Goal: Task Accomplishment & Management: Use online tool/utility

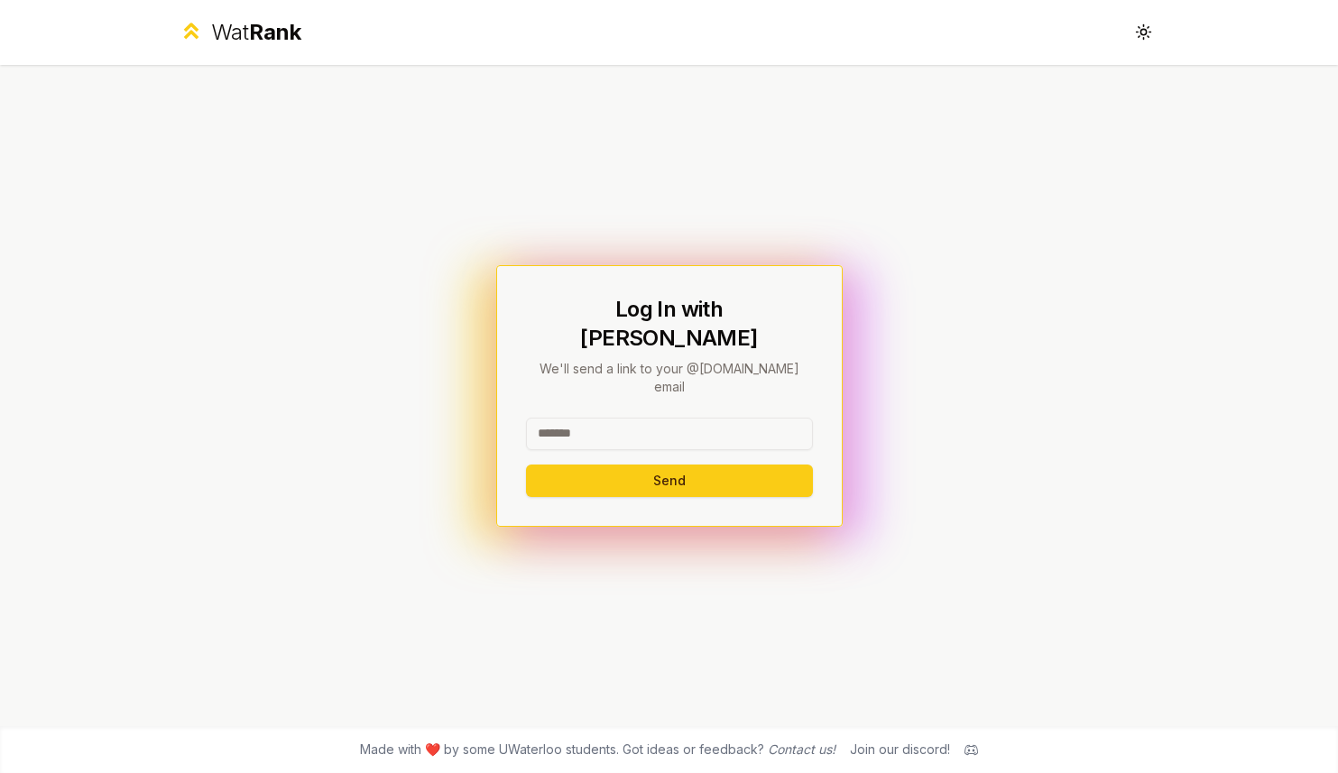
click at [634, 418] on input at bounding box center [669, 434] width 287 height 32
drag, startPoint x: 598, startPoint y: 410, endPoint x: 1166, endPoint y: 417, distance: 568.3
click at [1159, 416] on div "**********" at bounding box center [669, 395] width 1039 height 661
type input "*******"
click at [584, 464] on button "Send" at bounding box center [669, 480] width 287 height 32
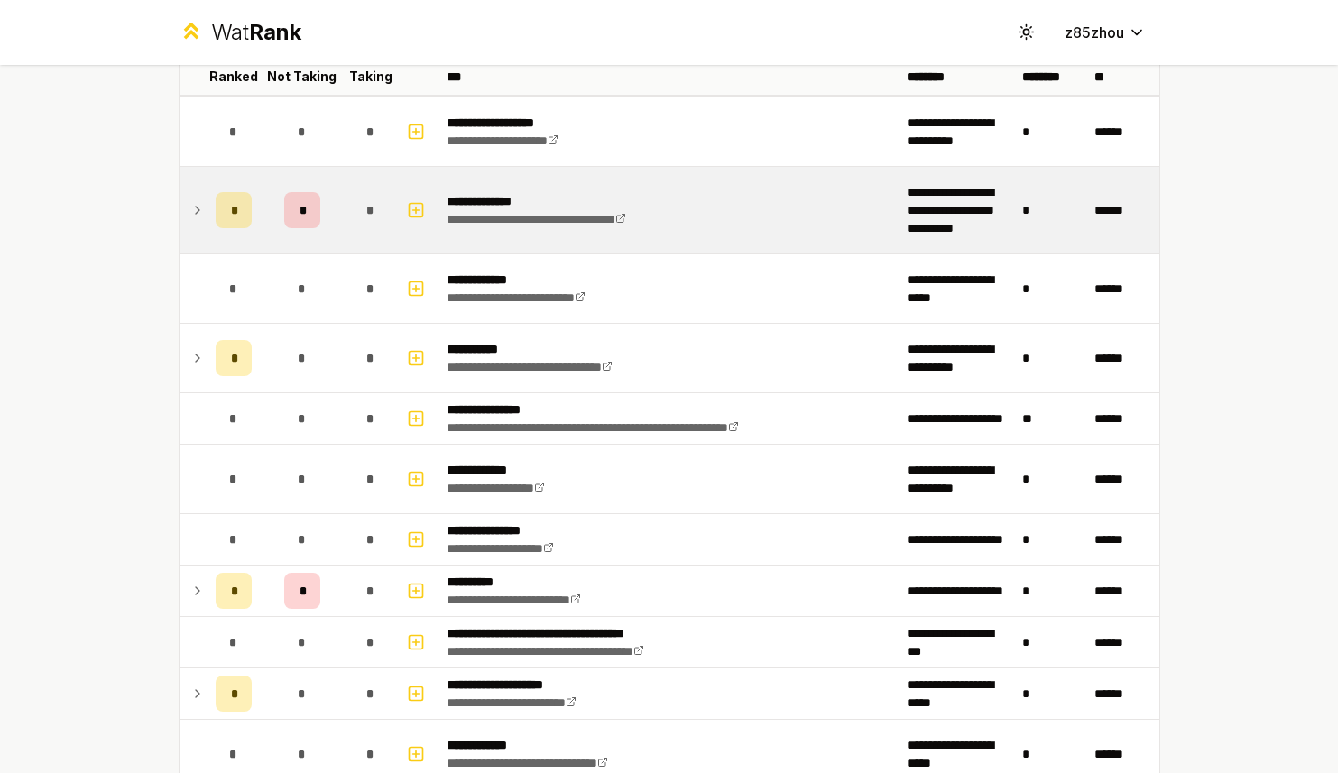
scroll to position [124, 0]
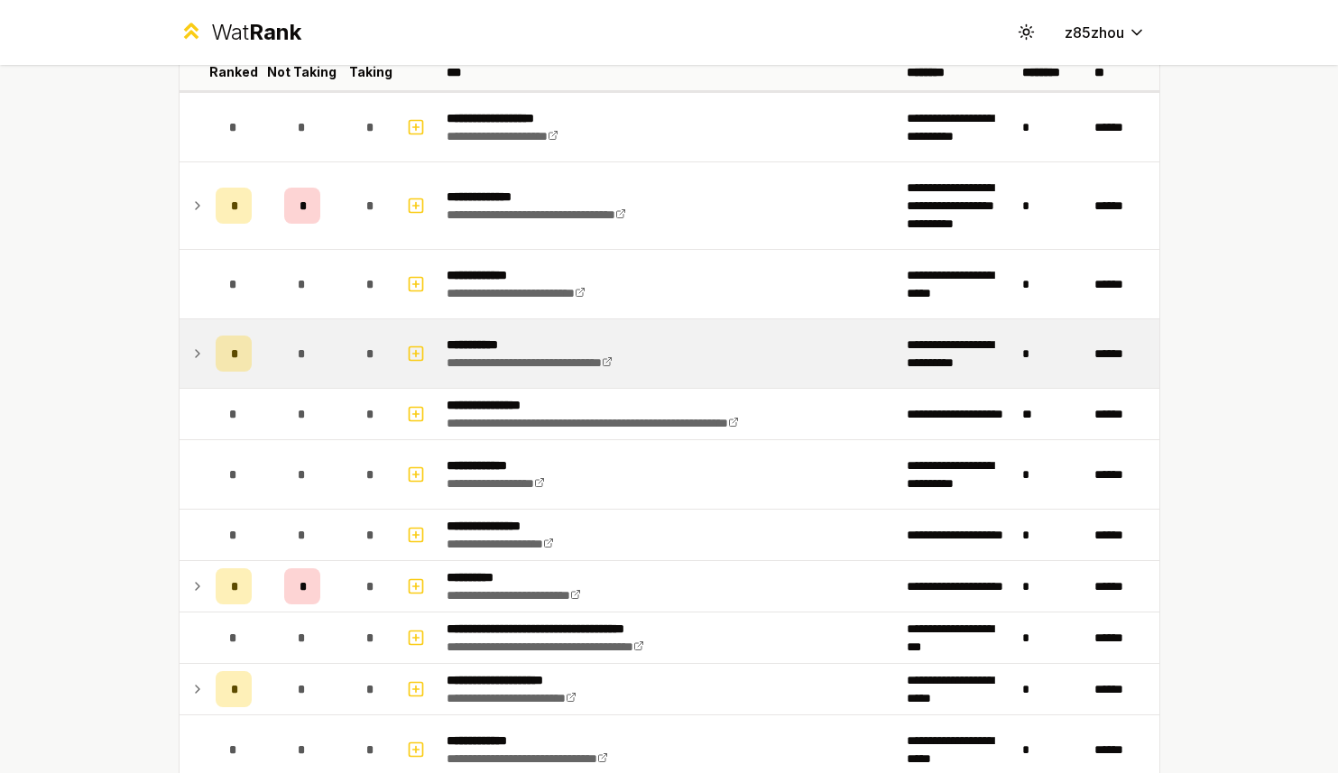
click at [190, 351] on icon at bounding box center [197, 354] width 14 height 22
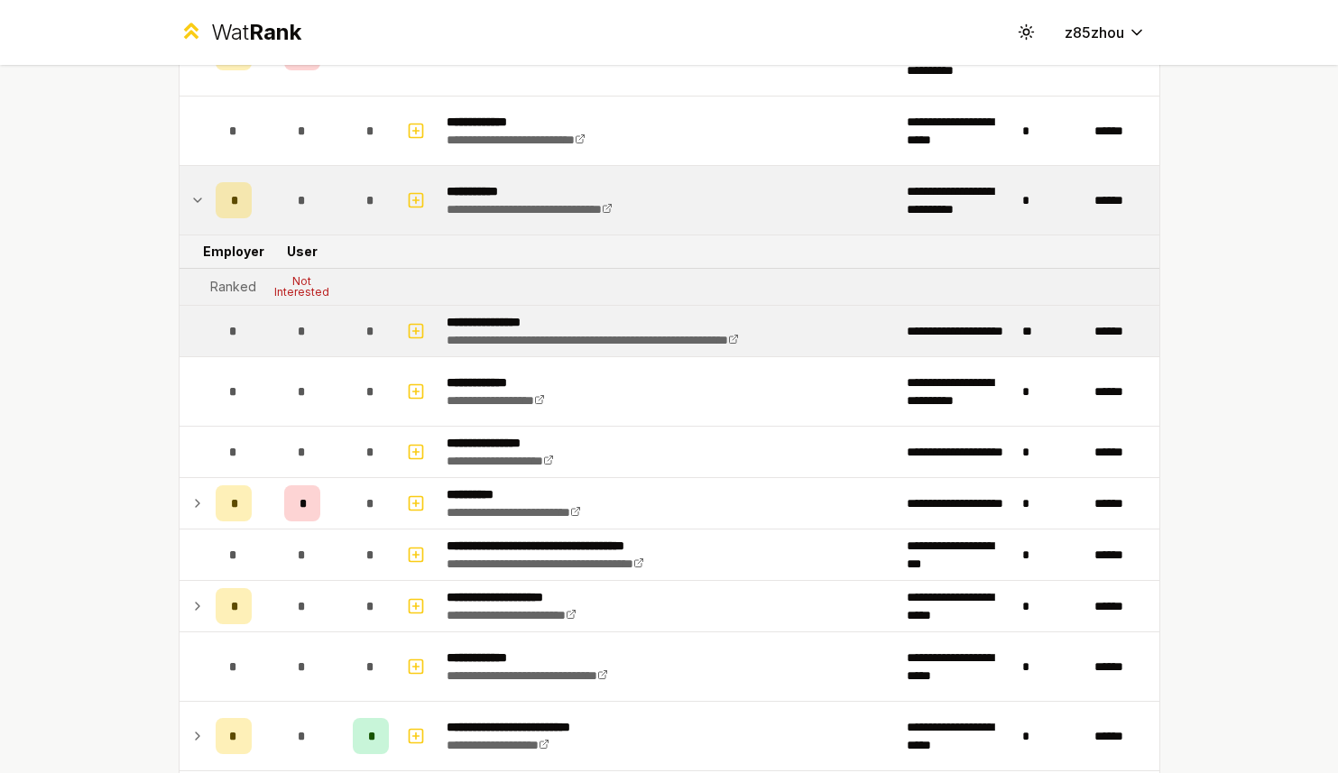
scroll to position [279, 0]
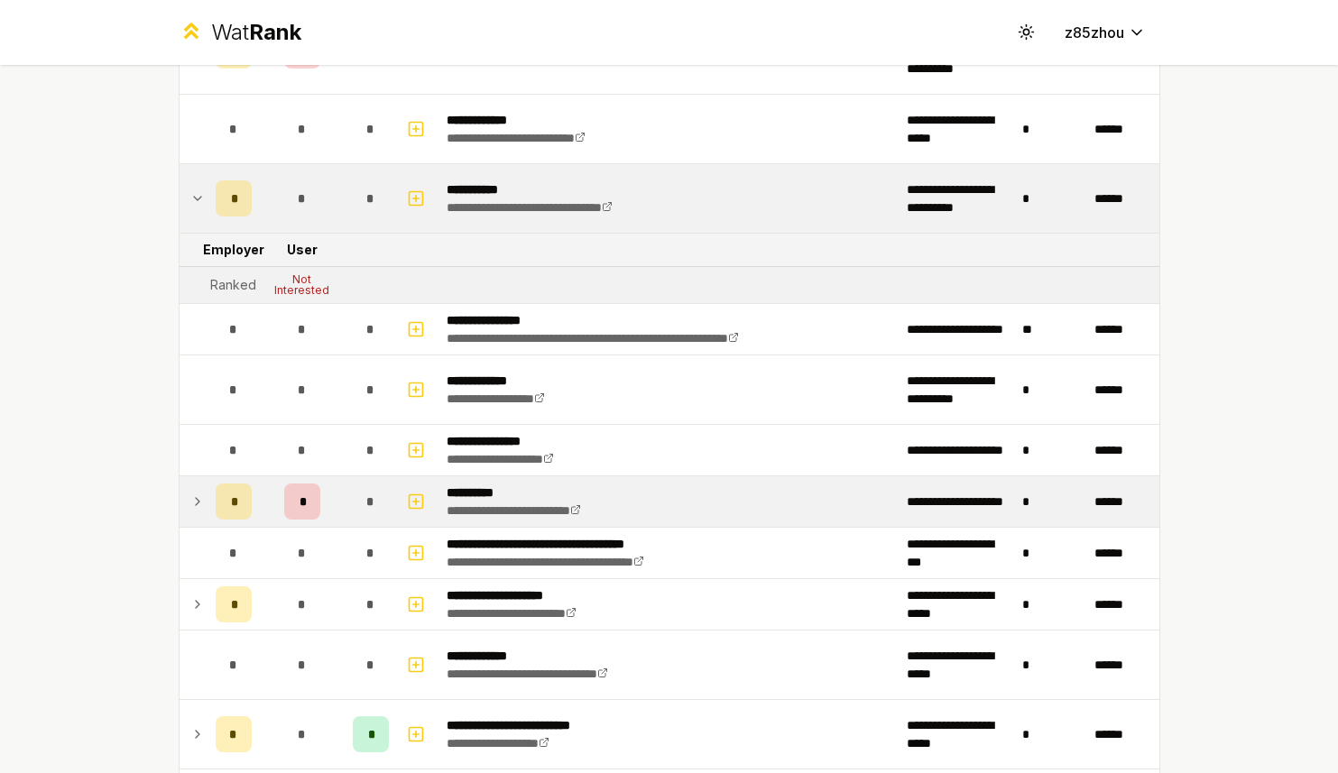
click at [192, 504] on icon at bounding box center [197, 502] width 14 height 22
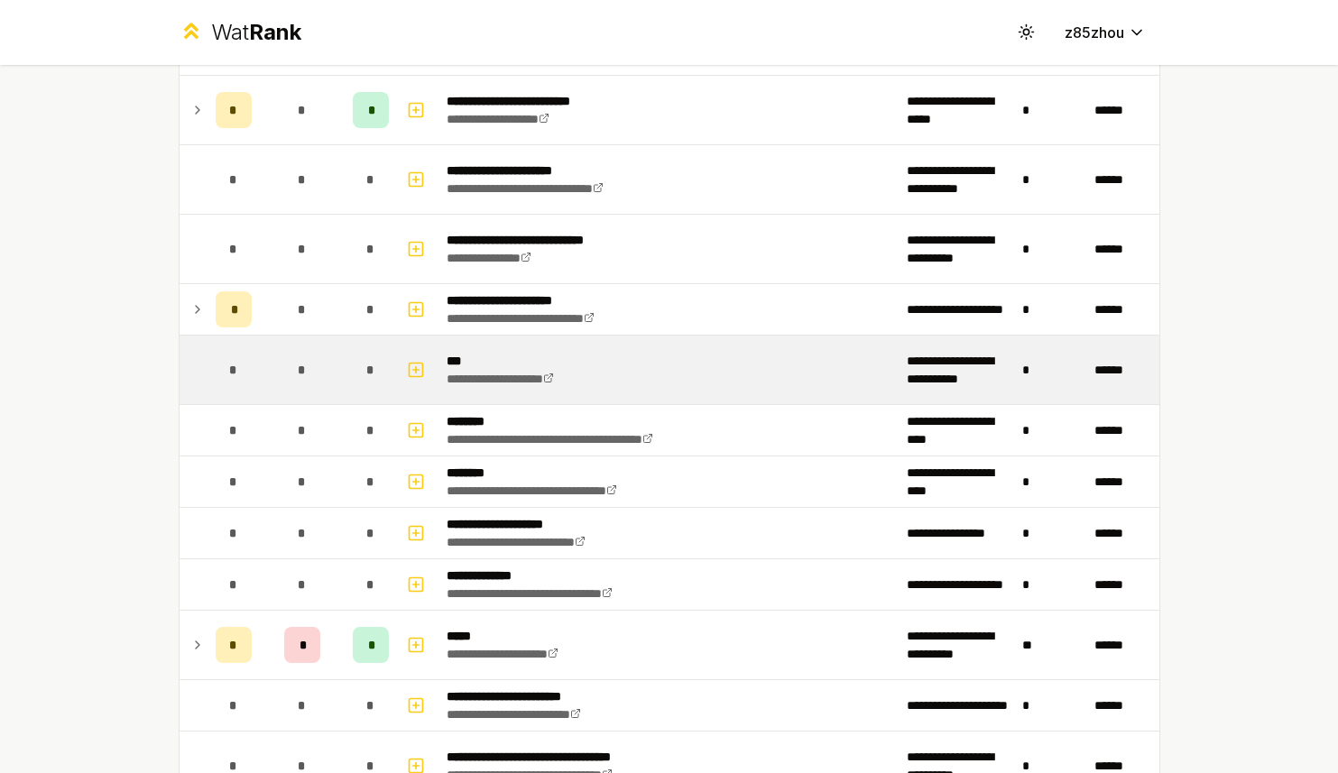
scroll to position [0, 0]
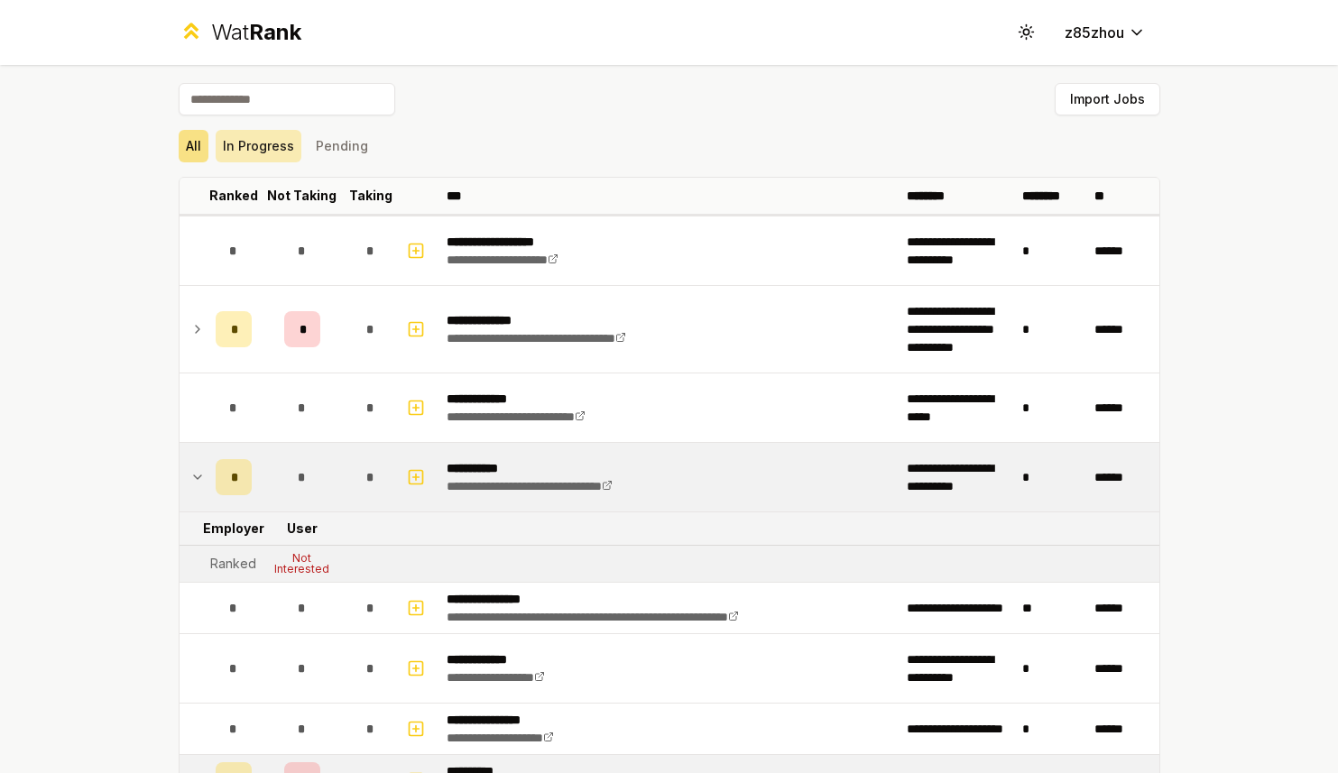
click at [253, 143] on button "In Progress" at bounding box center [259, 146] width 86 height 32
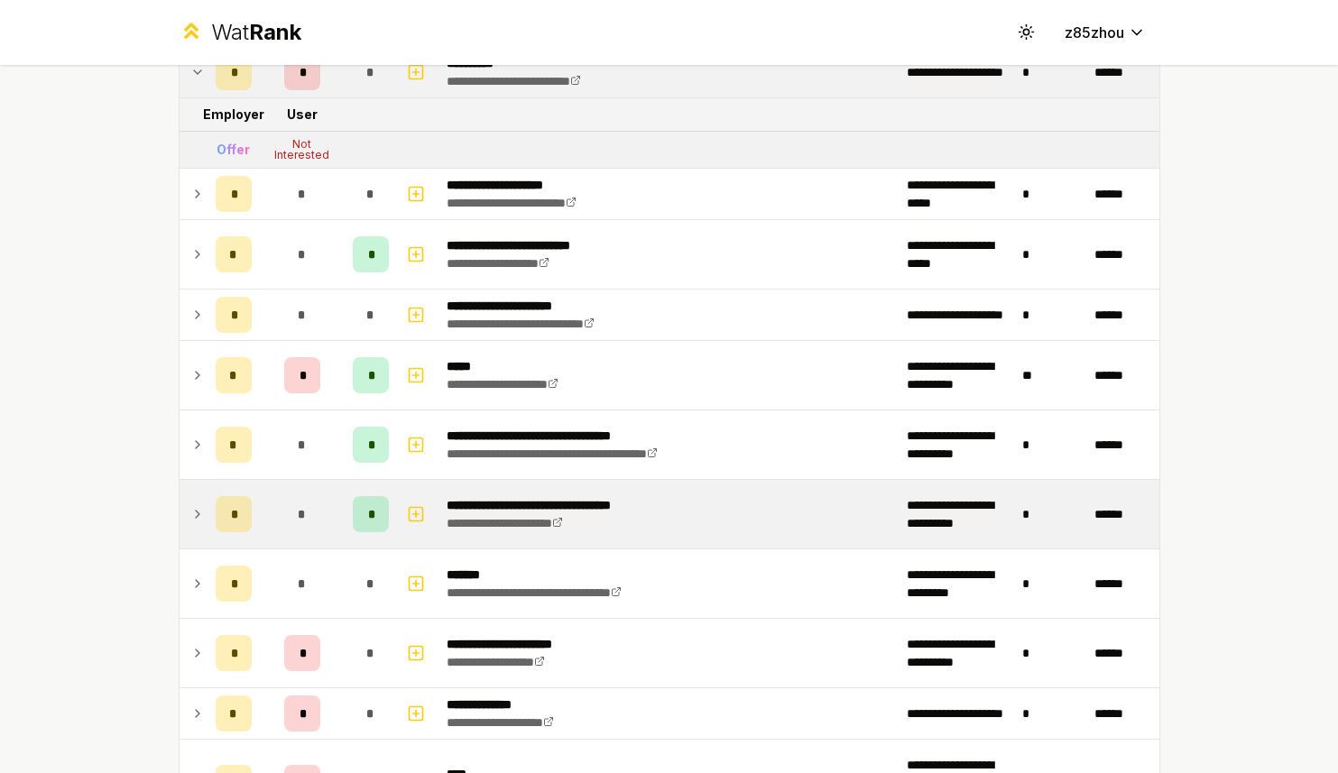
scroll to position [408, 0]
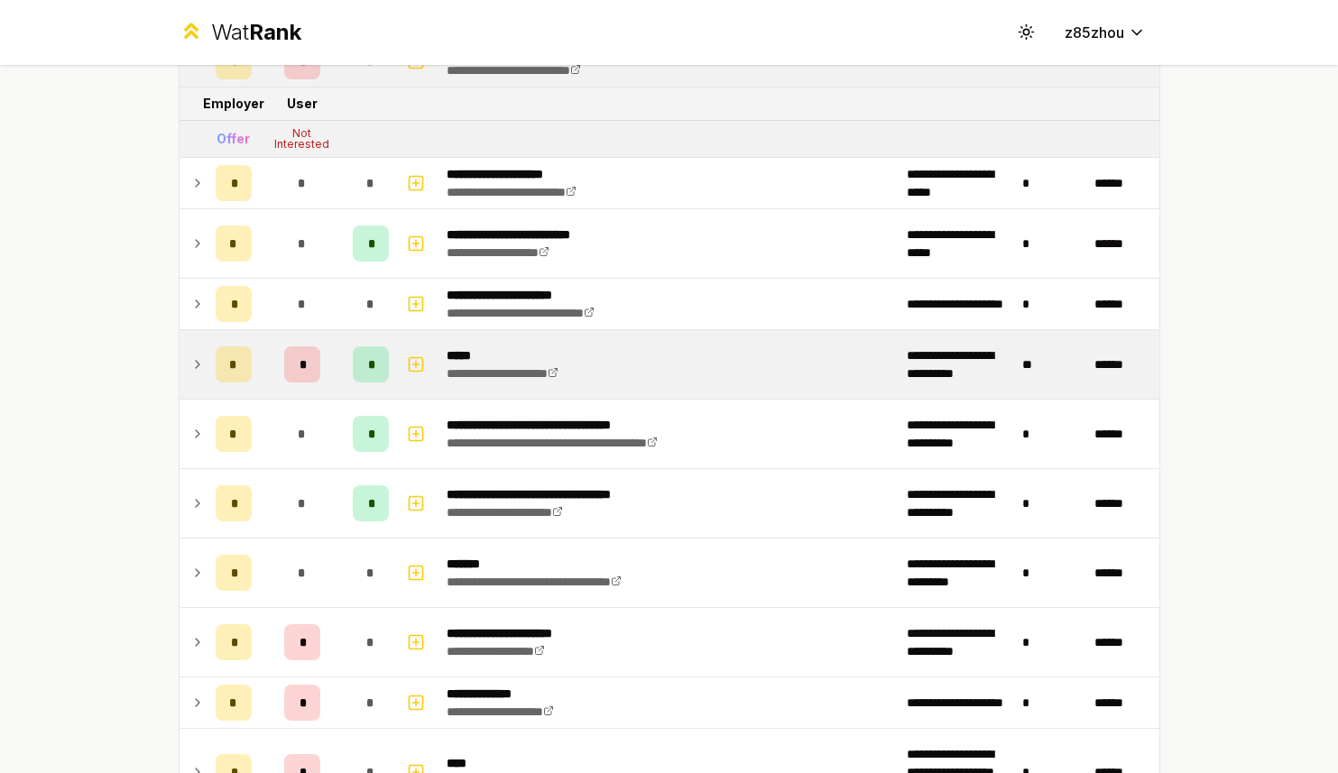
click at [196, 364] on icon at bounding box center [198, 364] width 4 height 7
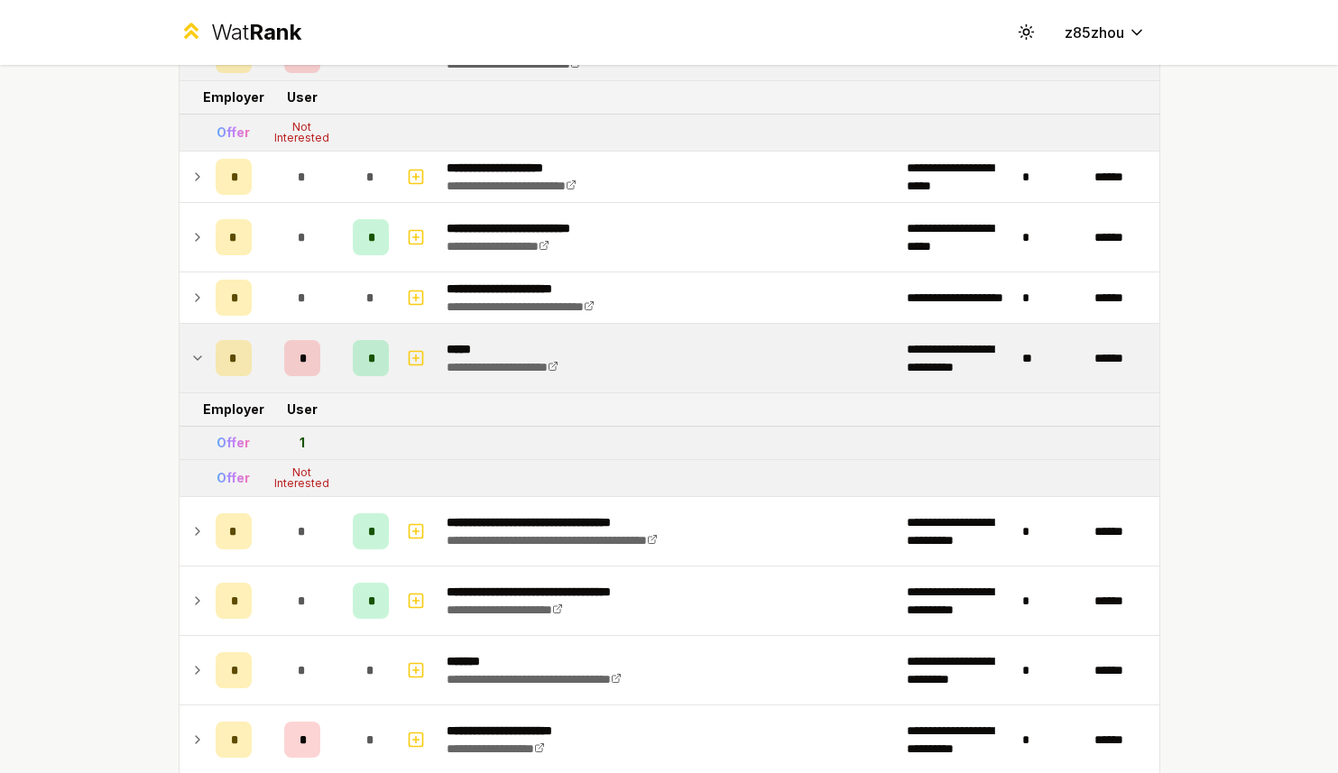
scroll to position [416, 0]
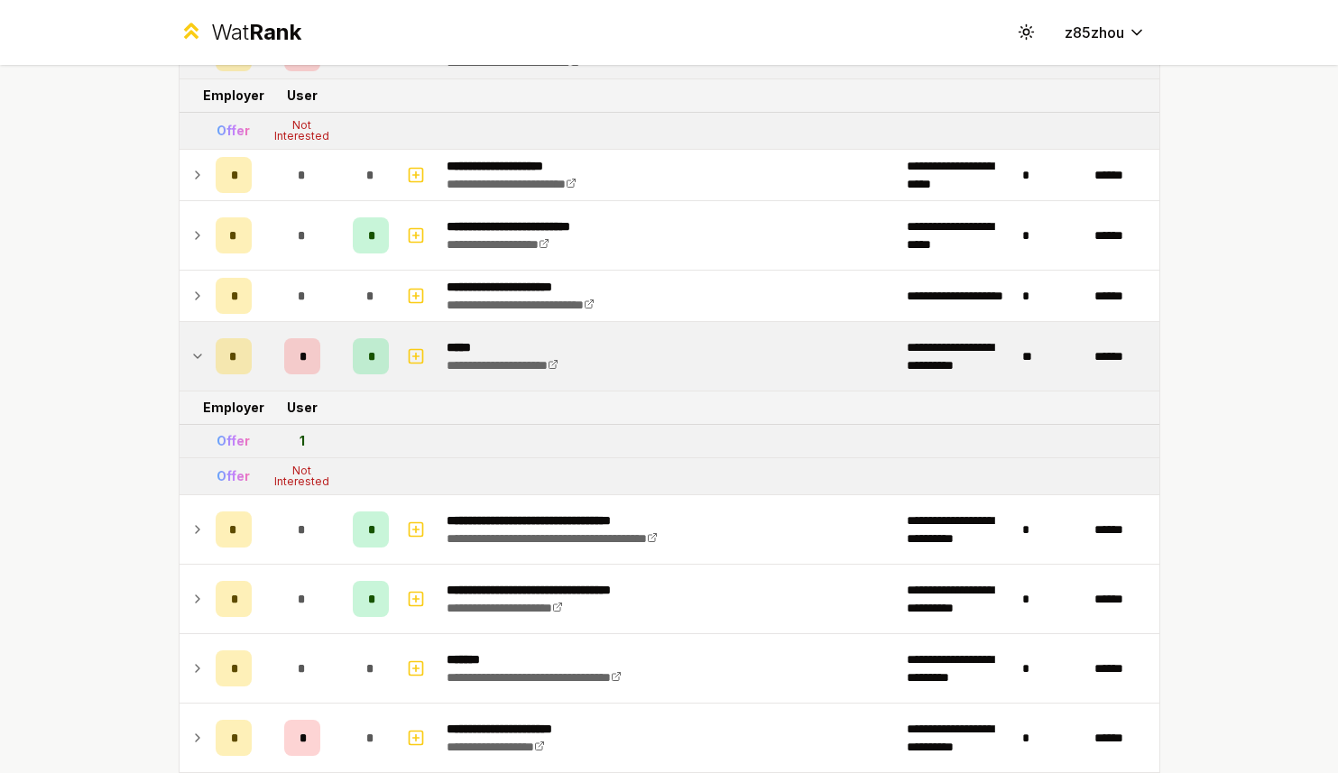
click at [367, 364] on div "*" at bounding box center [371, 356] width 36 height 36
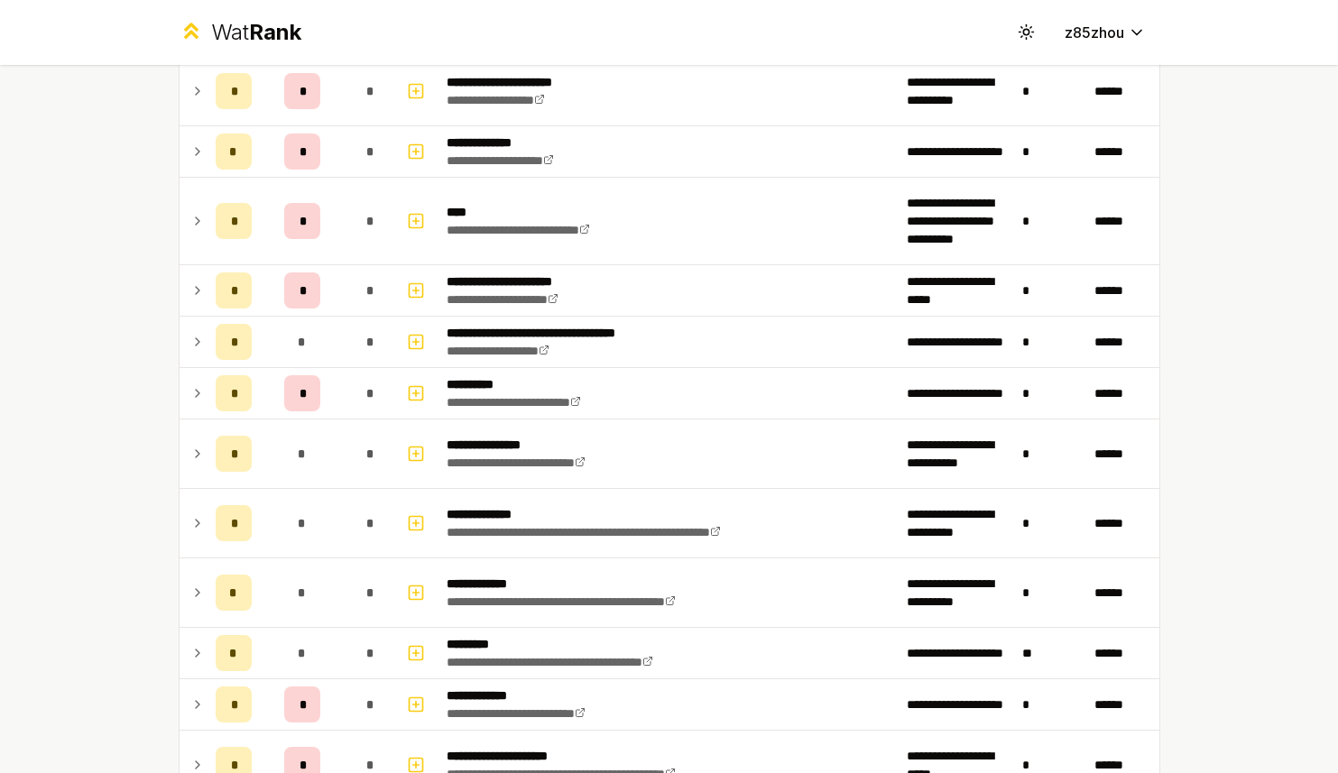
scroll to position [947, 0]
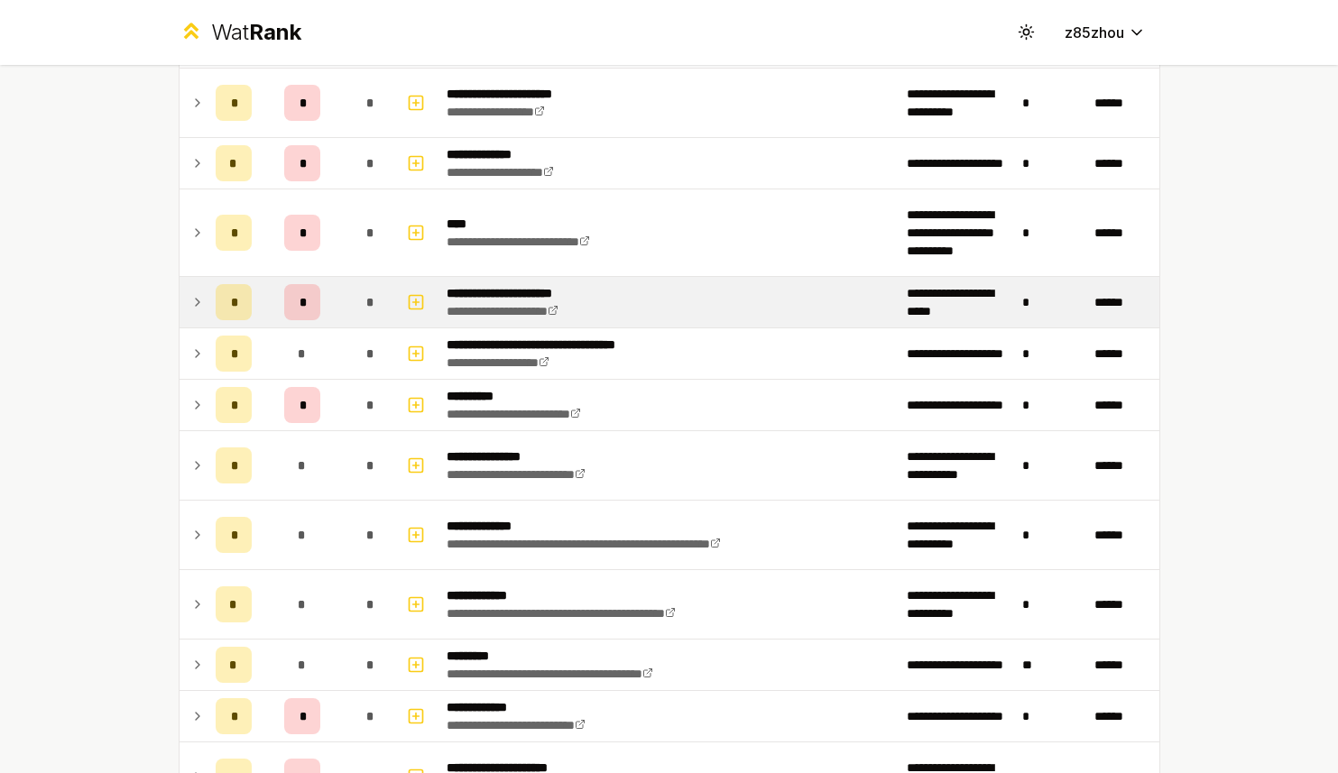
click at [190, 311] on icon at bounding box center [197, 302] width 14 height 22
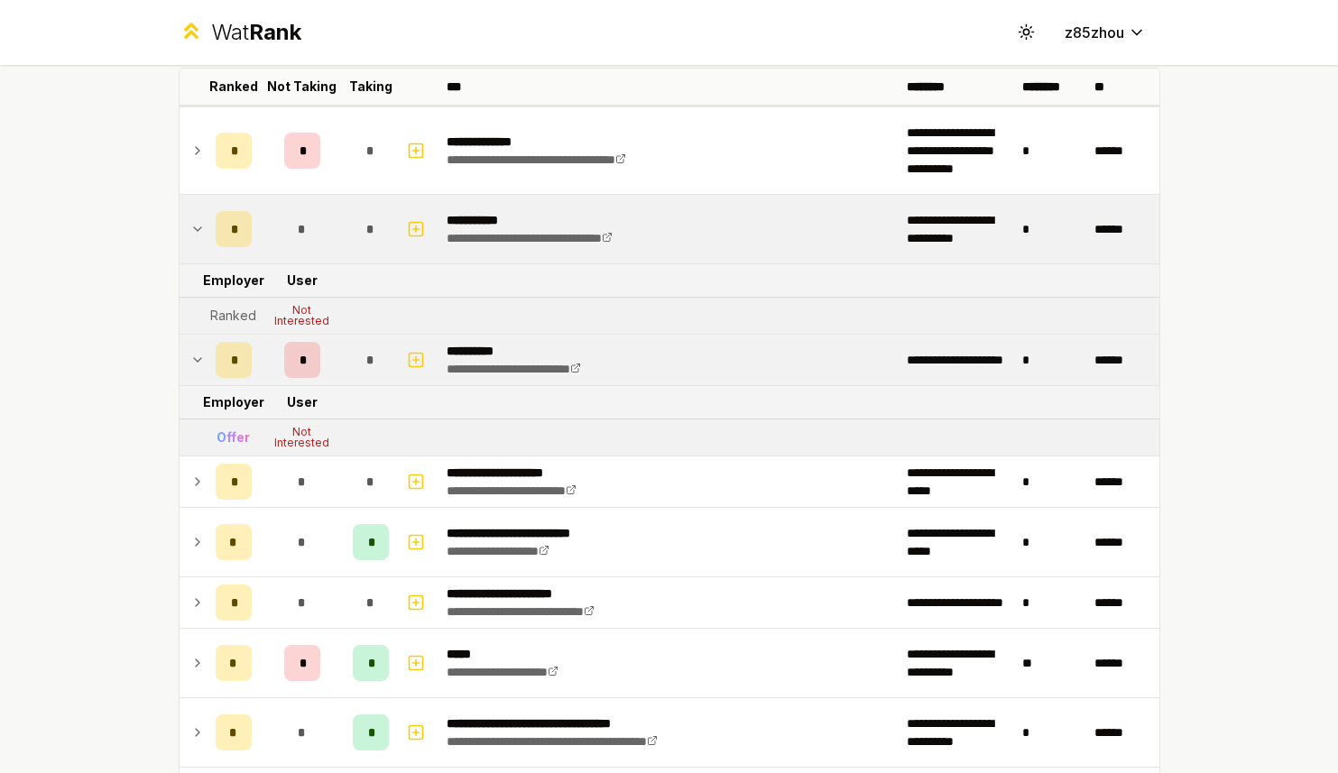
scroll to position [0, 0]
